Goal: Navigation & Orientation: Find specific page/section

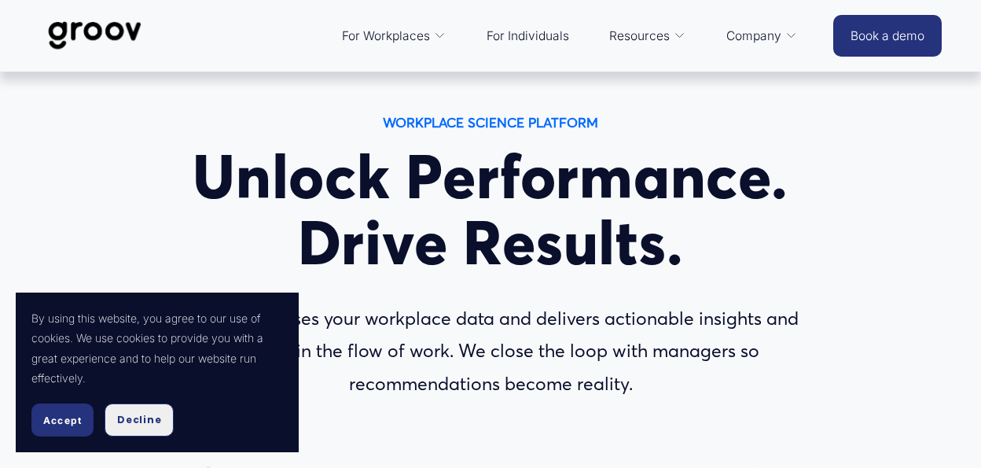
click at [144, 414] on span "Decline" at bounding box center [139, 420] width 44 height 14
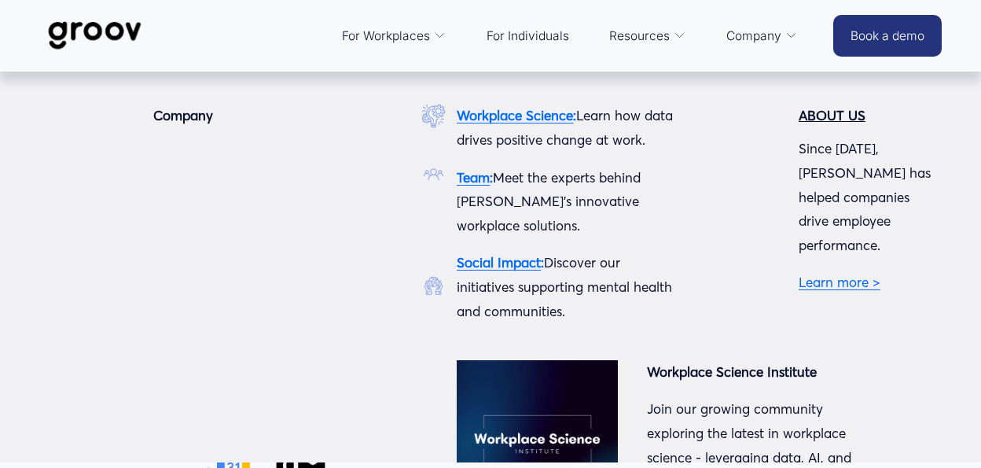
click at [843, 273] on link "Learn more >" at bounding box center [839, 281] width 82 height 17
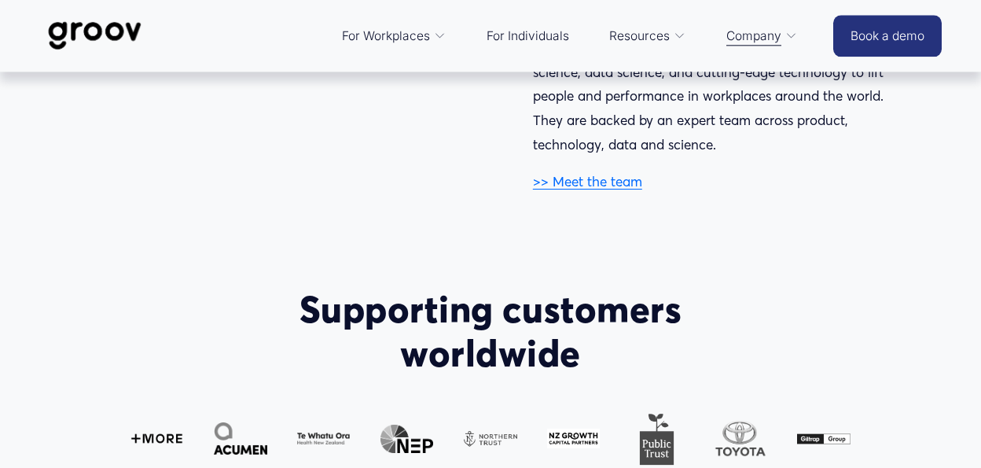
scroll to position [817, 0]
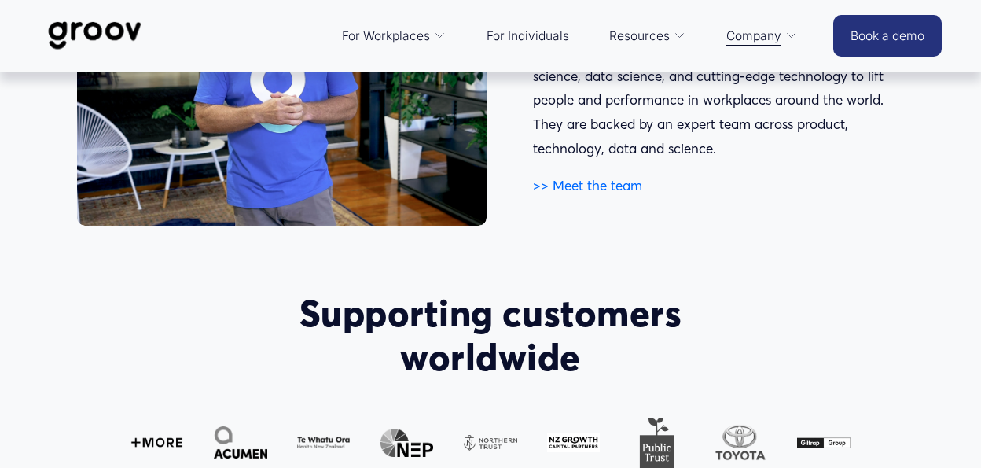
click at [600, 193] on link ">> Meet the team" at bounding box center [587, 185] width 109 height 17
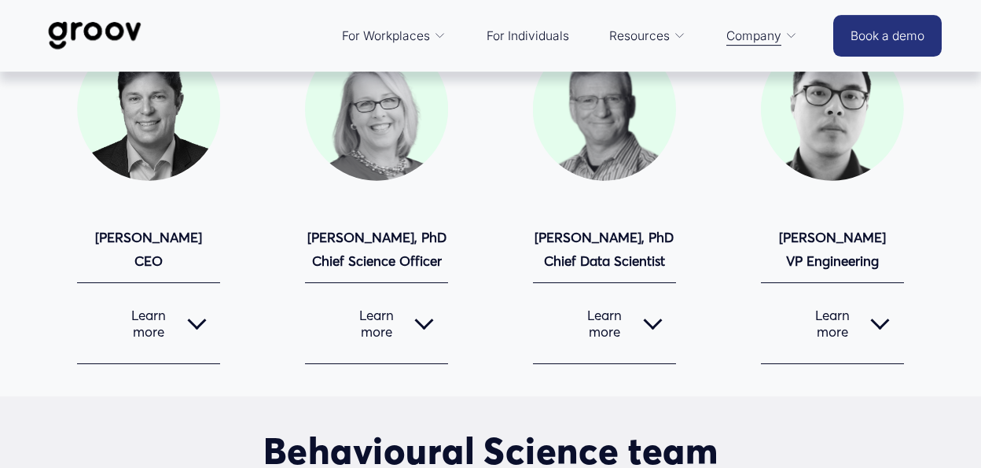
scroll to position [163, 0]
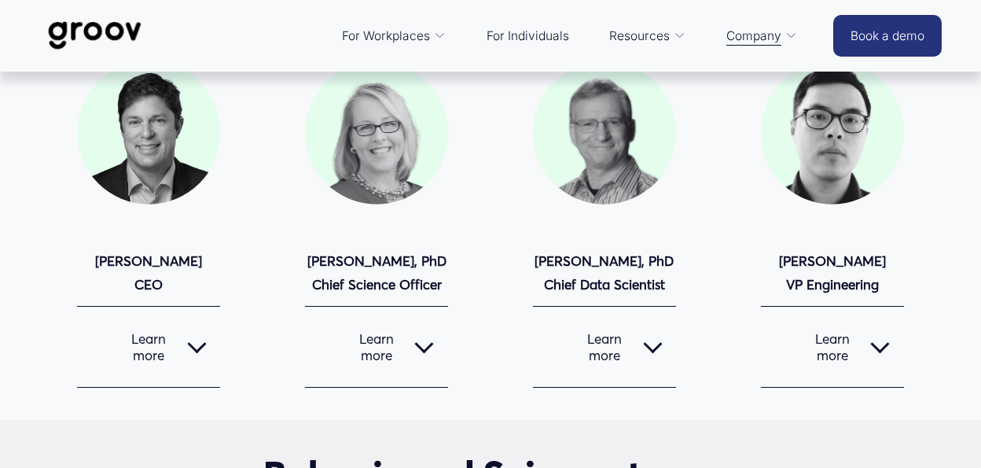
click at [419, 356] on div at bounding box center [423, 346] width 19 height 19
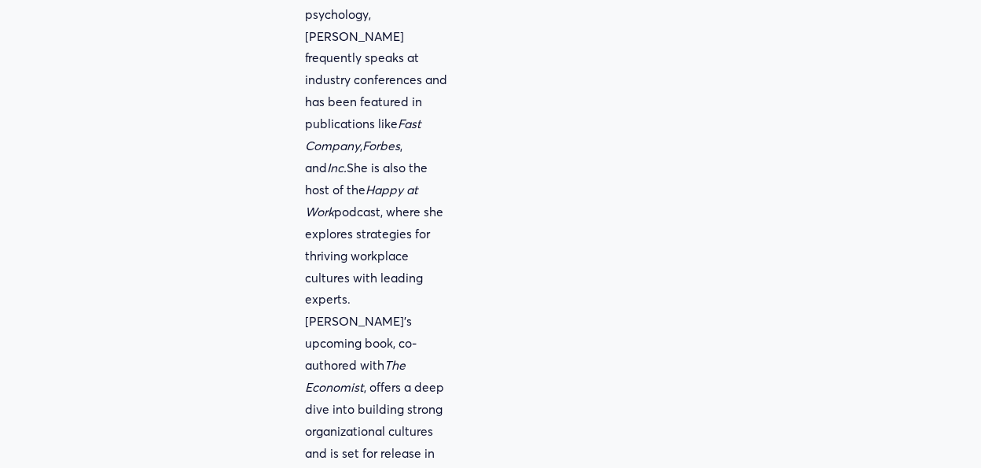
scroll to position [981, 0]
